Goal: Navigation & Orientation: Find specific page/section

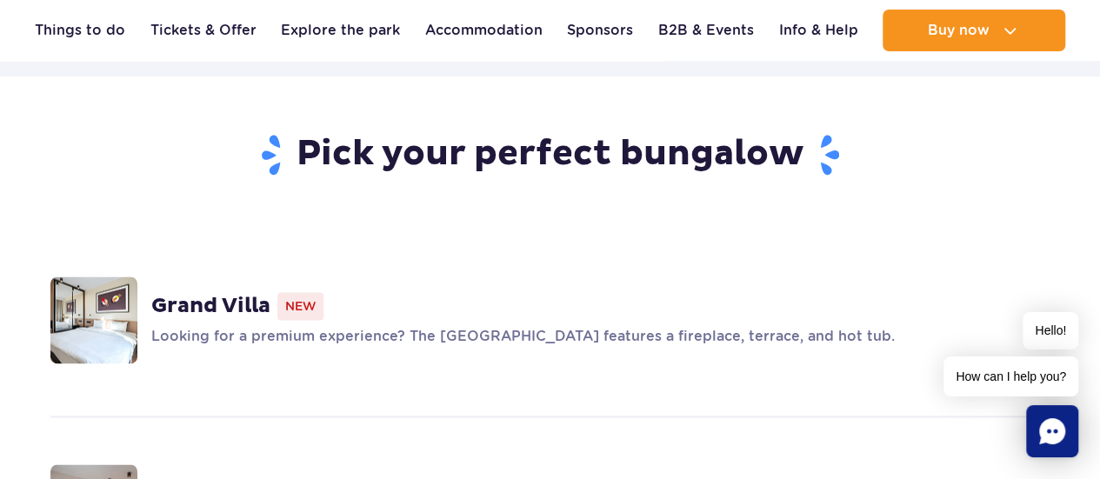
scroll to position [1001, 0]
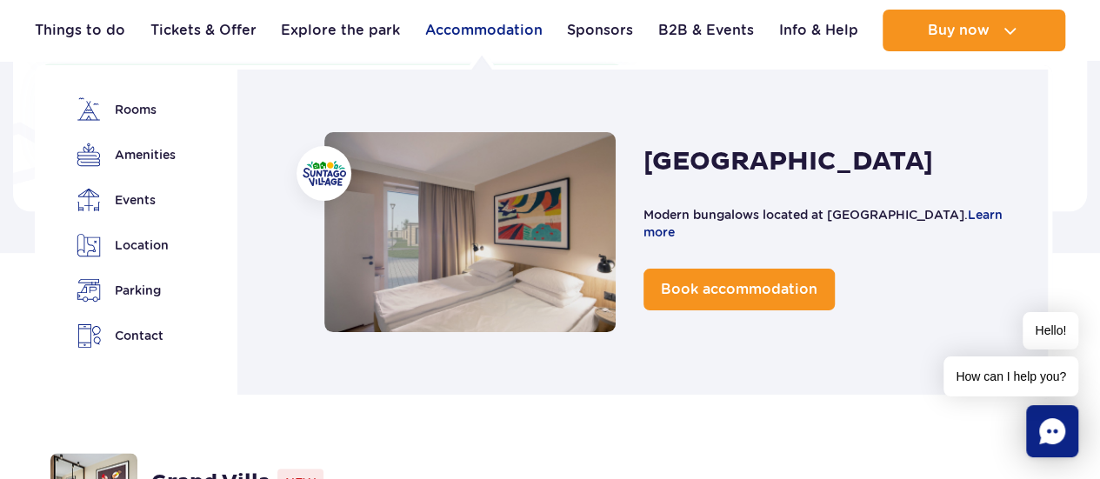
click at [522, 27] on link "Accommodation" at bounding box center [483, 31] width 117 height 42
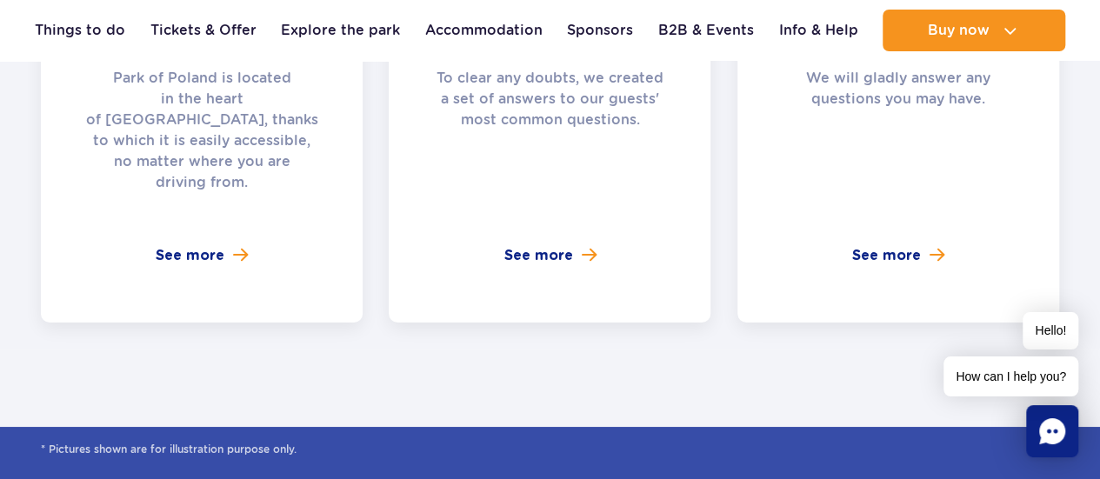
scroll to position [6784, 0]
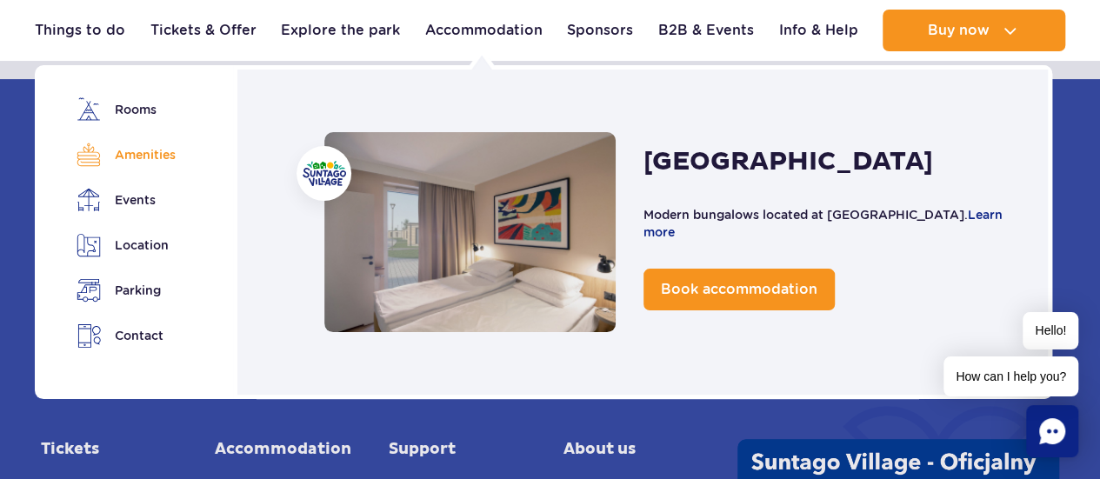
click at [157, 157] on link "Amenities" at bounding box center [125, 155] width 97 height 24
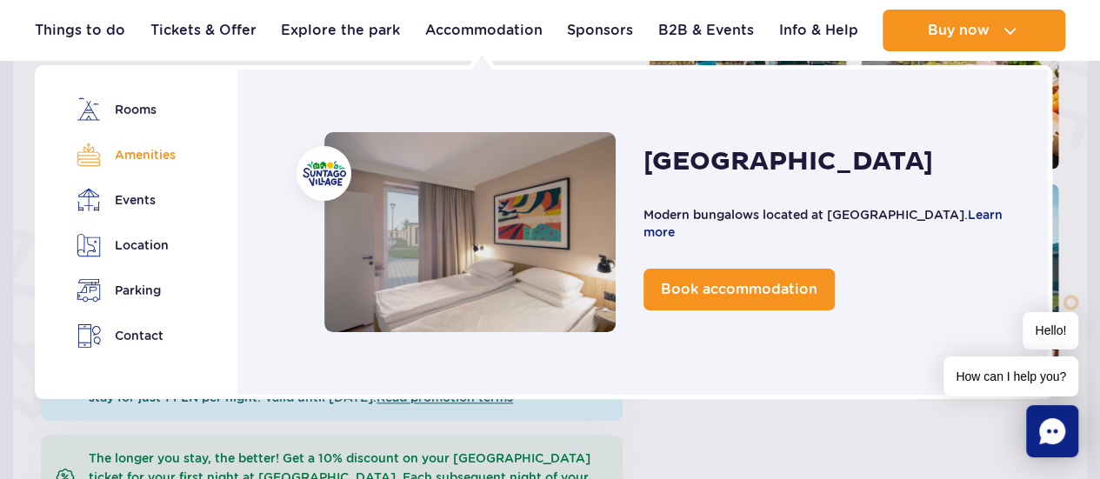
scroll to position [617, 0]
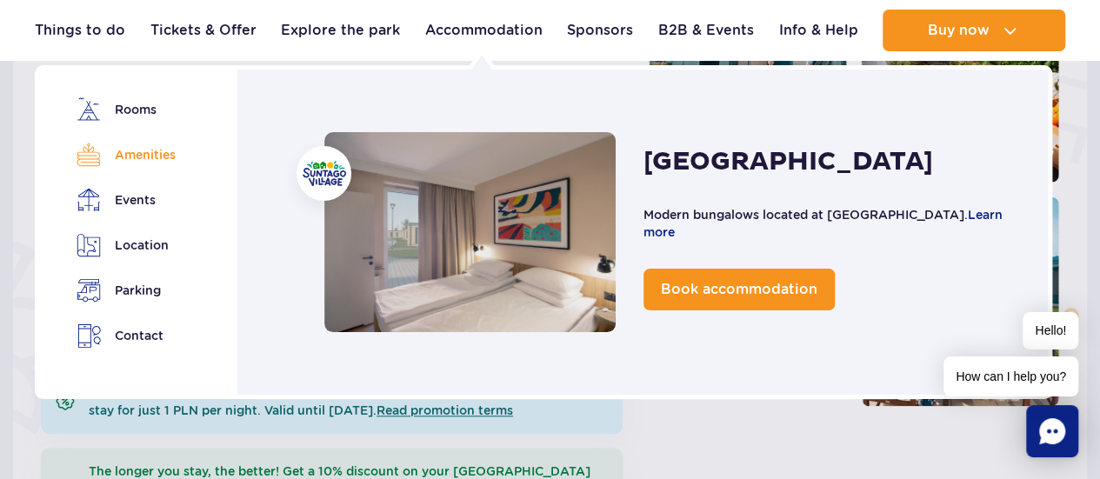
click at [157, 157] on link "Amenities" at bounding box center [125, 155] width 97 height 24
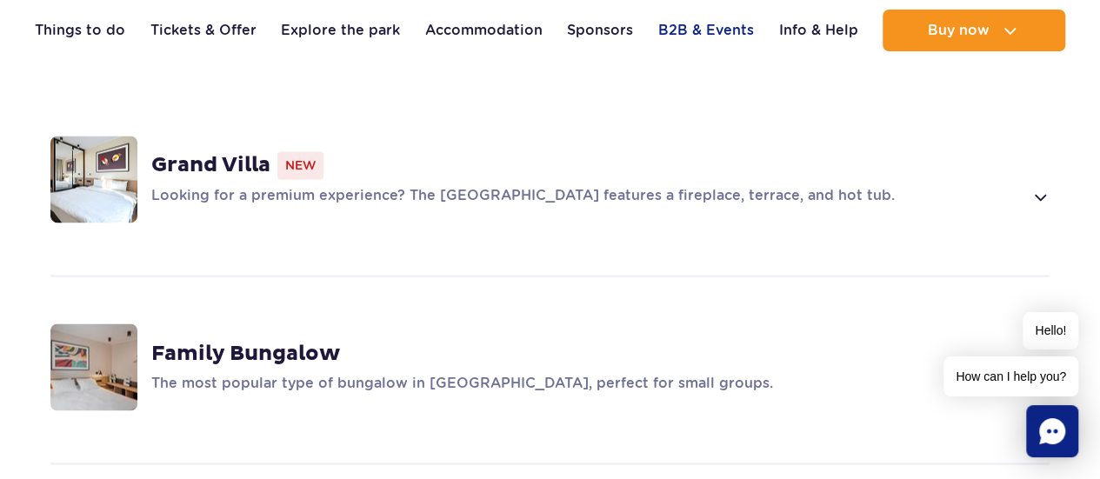
scroll to position [1479, 0]
